Goal: Task Accomplishment & Management: Contribute content

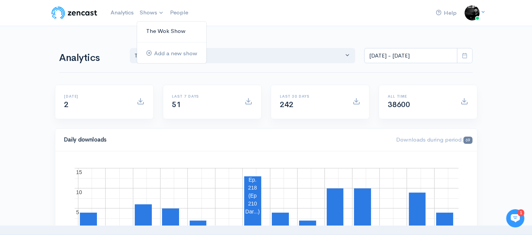
click at [156, 32] on link "The Wok Show" at bounding box center [171, 31] width 69 height 13
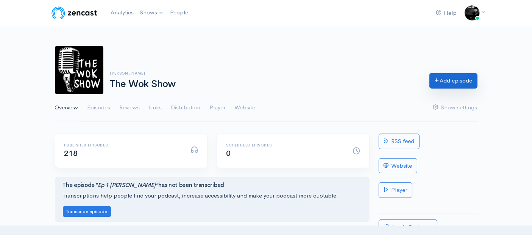
click at [451, 84] on link "Add episode" at bounding box center [453, 81] width 48 height 16
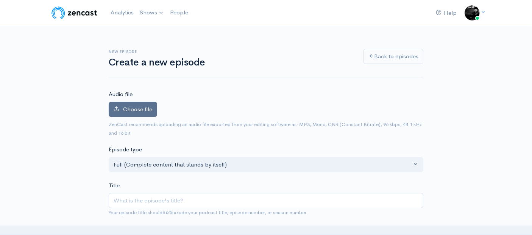
click at [128, 111] on span "Choose file" at bounding box center [137, 109] width 29 height 7
click at [0, 0] on input "Choose file" at bounding box center [0, 0] width 0 height 0
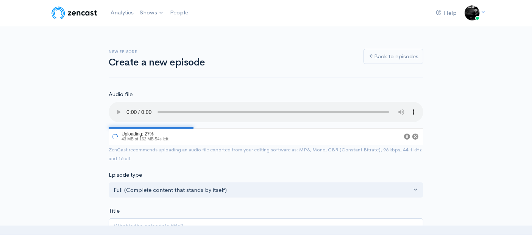
scroll to position [42, 0]
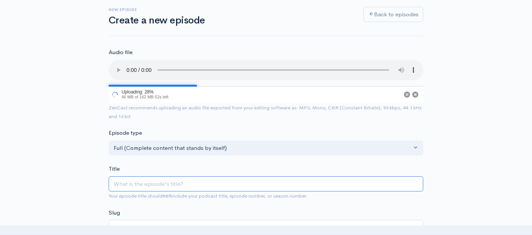
click at [151, 183] on input "Title" at bounding box center [266, 184] width 315 height 16
paste input "Ep 211 Go Kick-Ass! 3 Special"
type input "Ep 211 Go Kick-Ass! 3 Special"
type input "ep-211-go-kick-ass-3-special"
type input "Ep 211 Go Kick-Ass! 3 Special"
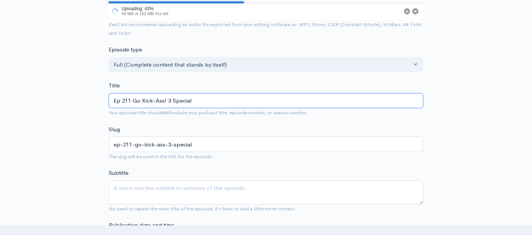
scroll to position [126, 0]
click at [178, 189] on textarea "Subtitle" at bounding box center [266, 192] width 315 height 24
paste textarea "Jonathan Sohn of Cartridge Heart and I discuss the upcoming comp Go Kick-Ass! 3"
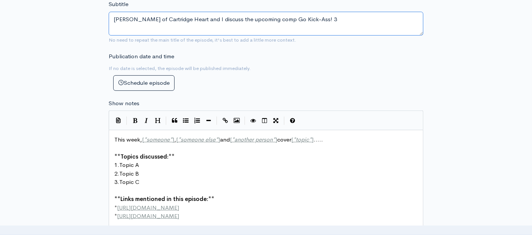
scroll to position [336, 0]
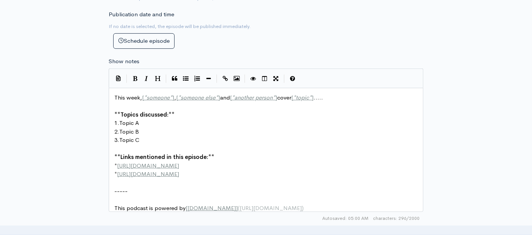
type textarea "Jonathan Sohn of Cartridge Heart and I discuss the upcoming comp Go Kick-Ass! 3"
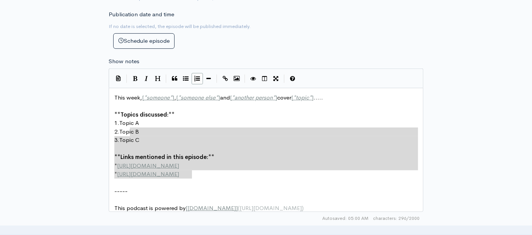
type textarea "This week, [*someone*], [*someone else*] and [*another person*] cover [*topic*]…"
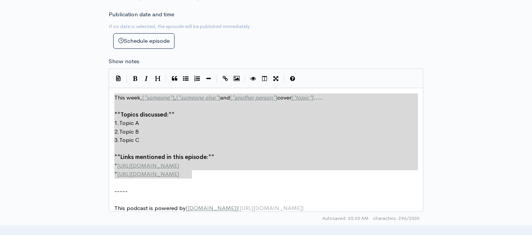
drag, startPoint x: 205, startPoint y: 174, endPoint x: 84, endPoint y: 67, distance: 160.6
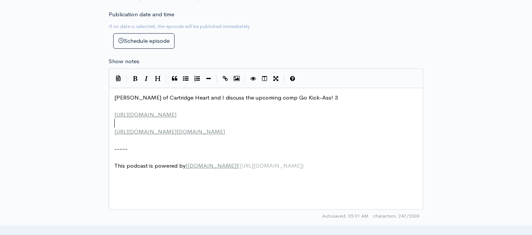
click at [124, 120] on pre "​" at bounding box center [269, 123] width 313 height 9
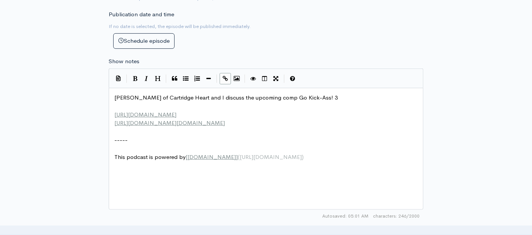
click at [121, 104] on pre "​" at bounding box center [269, 106] width 313 height 9
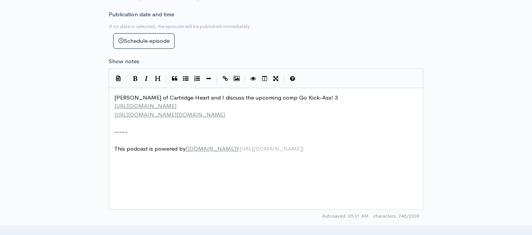
click at [120, 122] on pre "​" at bounding box center [269, 123] width 313 height 9
click at [319, 128] on pre "-----" at bounding box center [269, 132] width 313 height 9
click at [149, 120] on pre "​" at bounding box center [269, 123] width 313 height 9
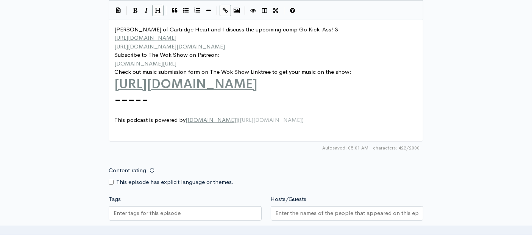
scroll to position [421, 0]
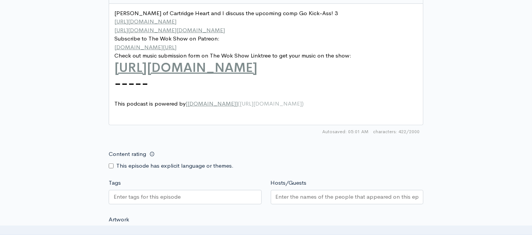
click at [111, 165] on input "Content rating" at bounding box center [111, 166] width 5 height 5
checkbox input "true"
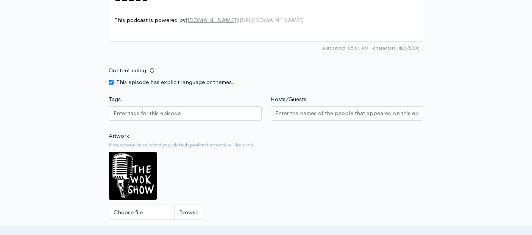
click at [151, 110] on input "Tags" at bounding box center [148, 113] width 68 height 9
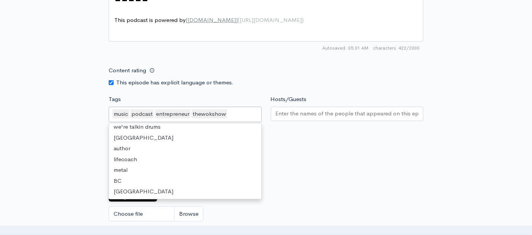
scroll to position [126, 0]
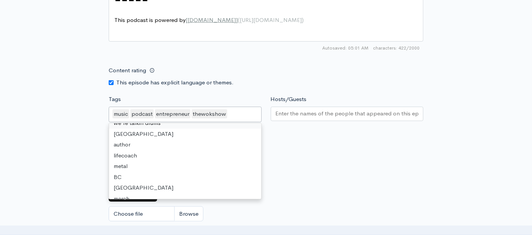
click at [232, 113] on div "music podcast entrepreneur thewokshow" at bounding box center [185, 115] width 153 height 16
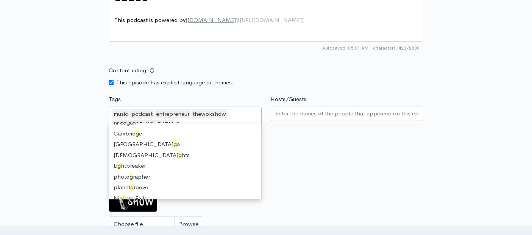
type input "Go"
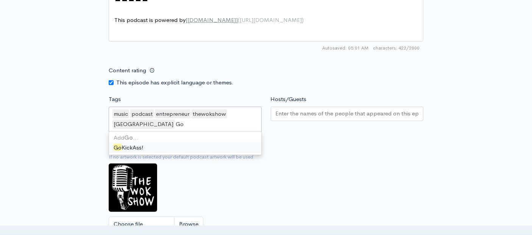
scroll to position [0, 0]
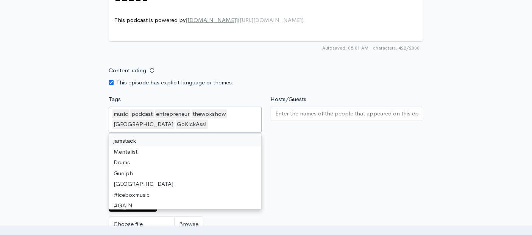
click at [176, 123] on div "GoKickAss!" at bounding box center [192, 124] width 32 height 9
click at [176, 122] on div "GoKickAss!" at bounding box center [192, 124] width 32 height 9
click at [283, 110] on input "Hosts/Guests" at bounding box center [347, 113] width 143 height 9
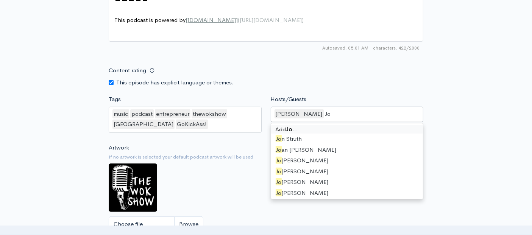
type input "Jon"
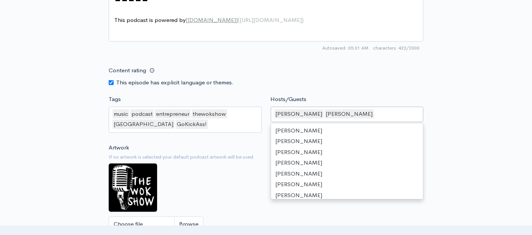
scroll to position [588, 0]
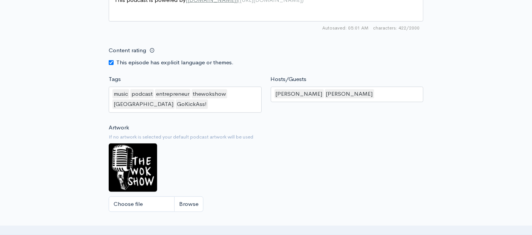
scroll to position [631, 0]
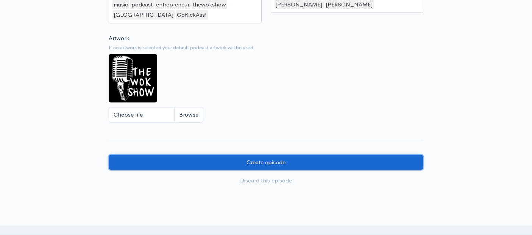
click at [281, 162] on input "Create episode" at bounding box center [266, 163] width 315 height 16
